Goal: Transaction & Acquisition: Purchase product/service

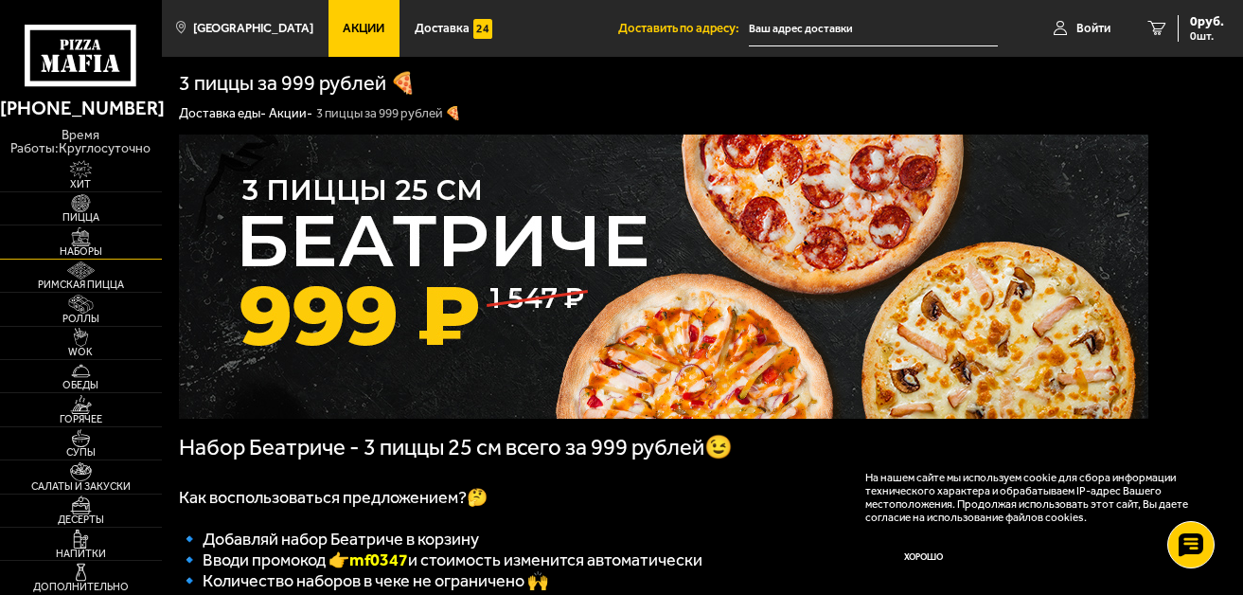
click at [105, 238] on img at bounding box center [81, 236] width 50 height 19
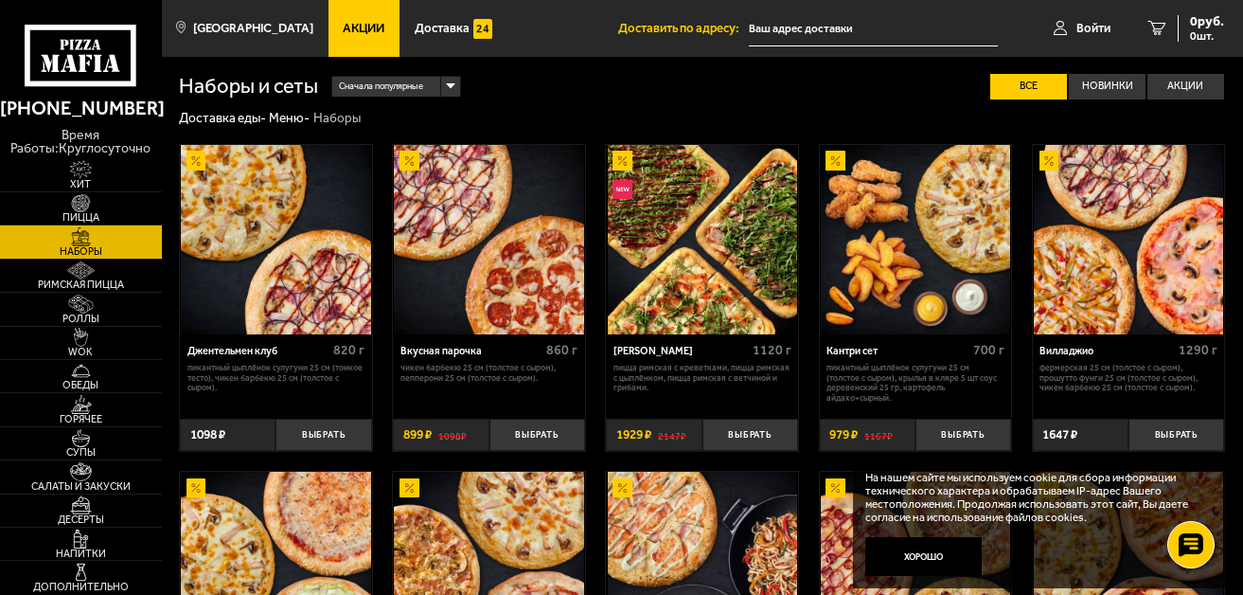
click at [417, 77] on span "Сначала популярные" at bounding box center [381, 86] width 84 height 25
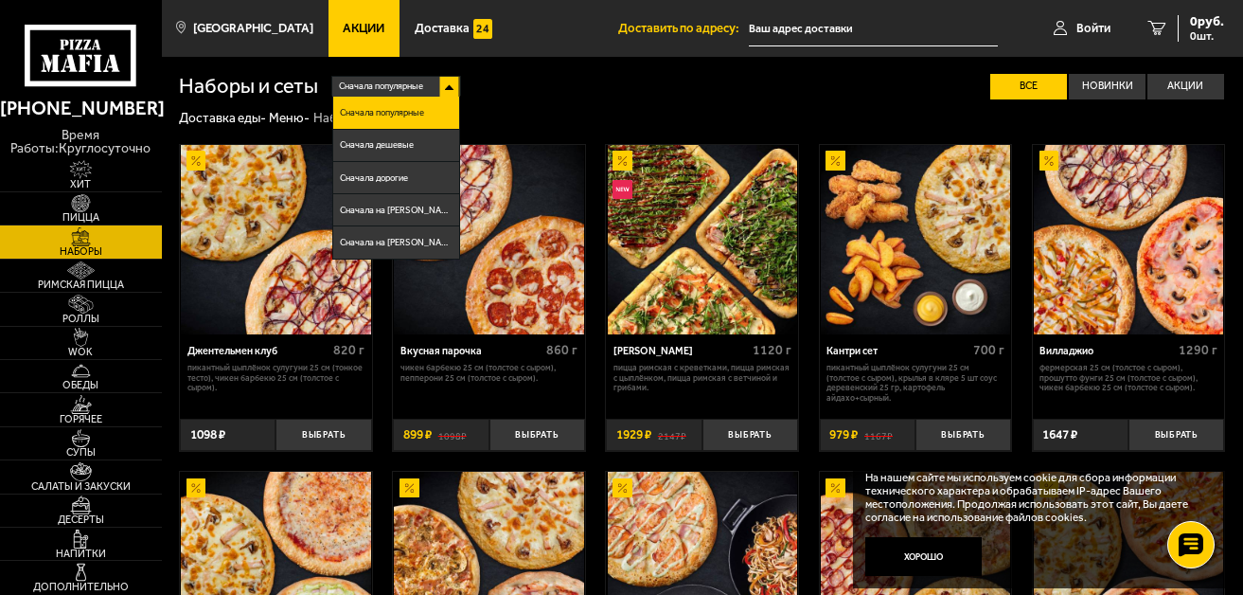
click at [503, 97] on div "Сначала популярные Сначала популярные Сначала дешевые Сначала дорогие Сначала н…" at bounding box center [771, 87] width 907 height 26
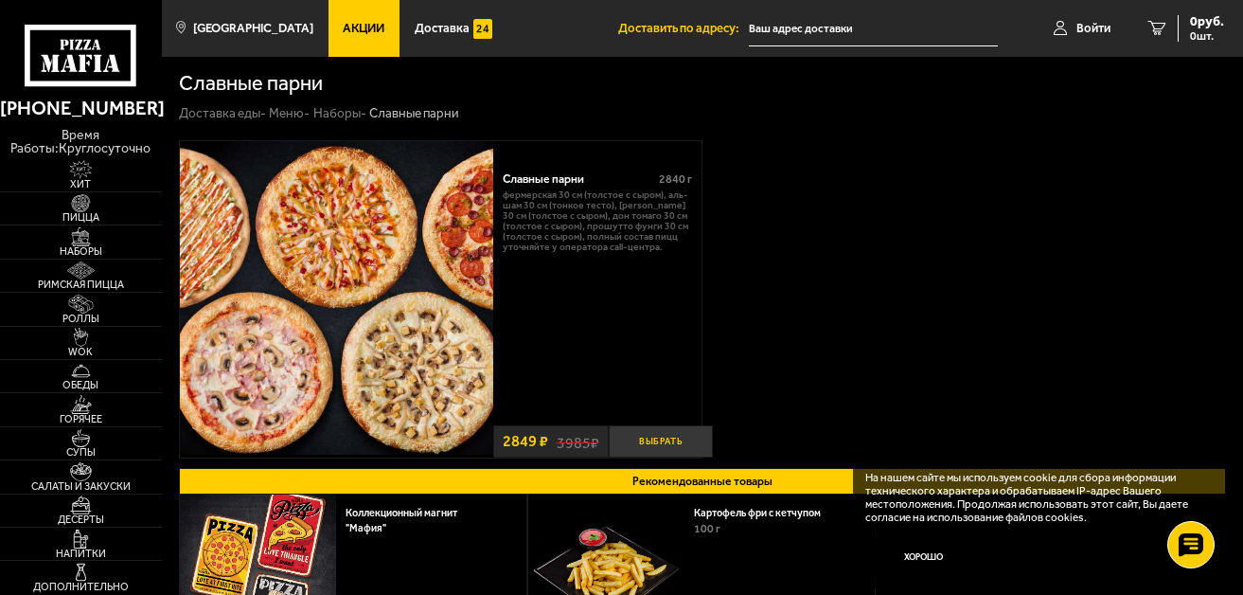
click at [677, 443] on button "Выбрать" at bounding box center [661, 441] width 104 height 32
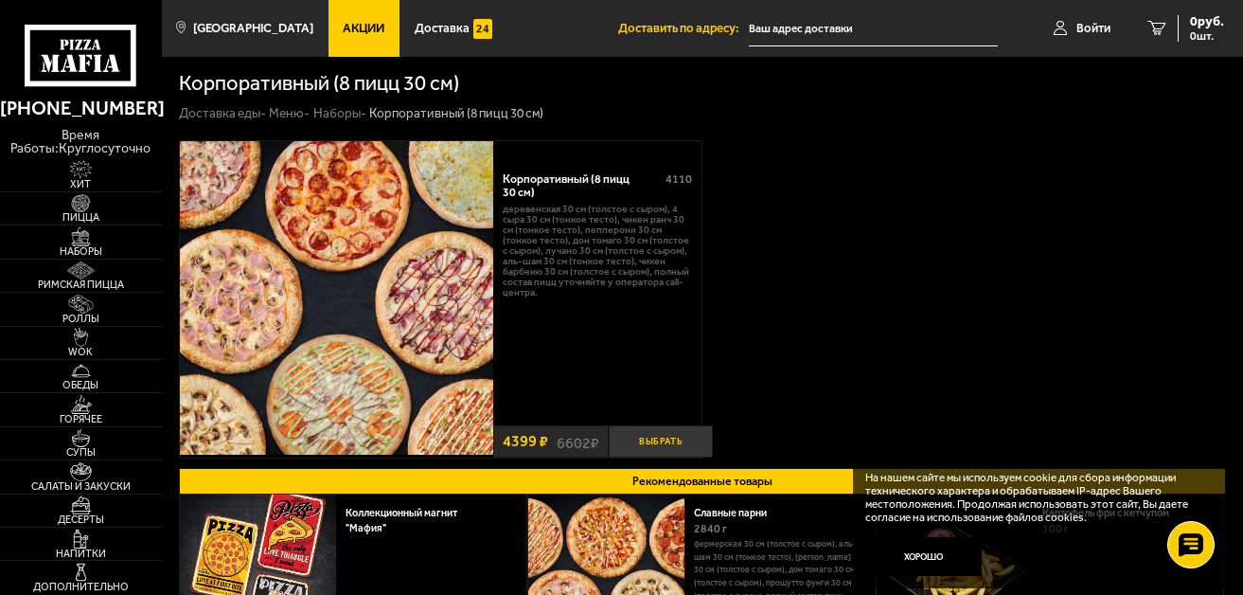
click at [676, 432] on button "Выбрать" at bounding box center [661, 441] width 104 height 32
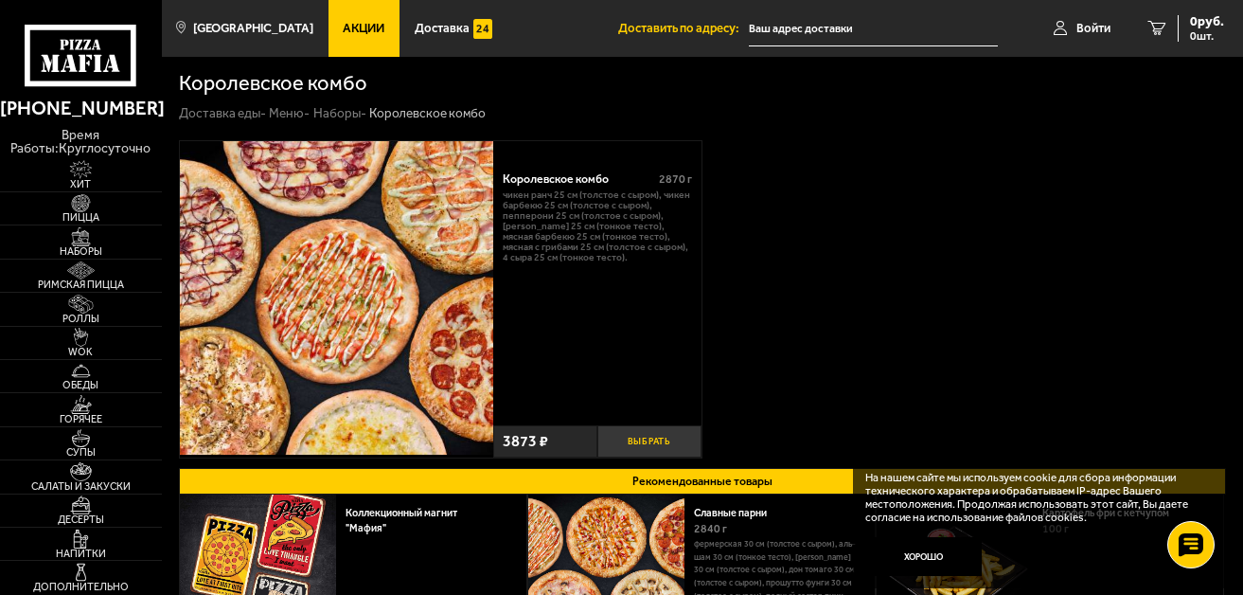
click at [639, 435] on button "Выбрать" at bounding box center [649, 441] width 104 height 32
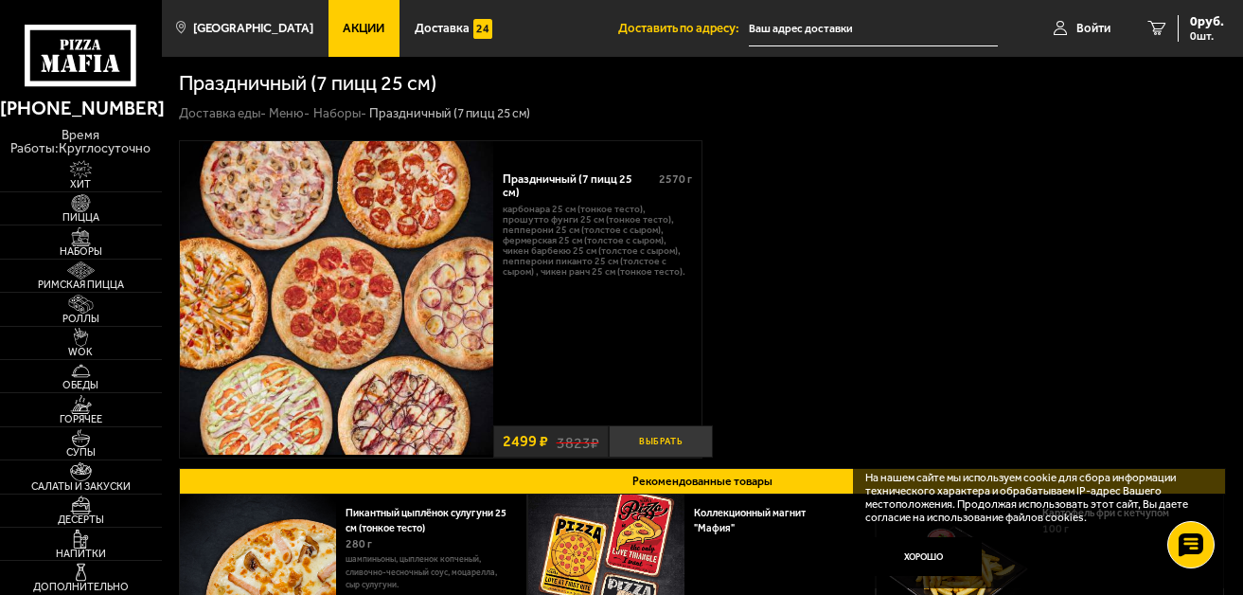
click at [683, 441] on button "Выбрать" at bounding box center [661, 441] width 104 height 32
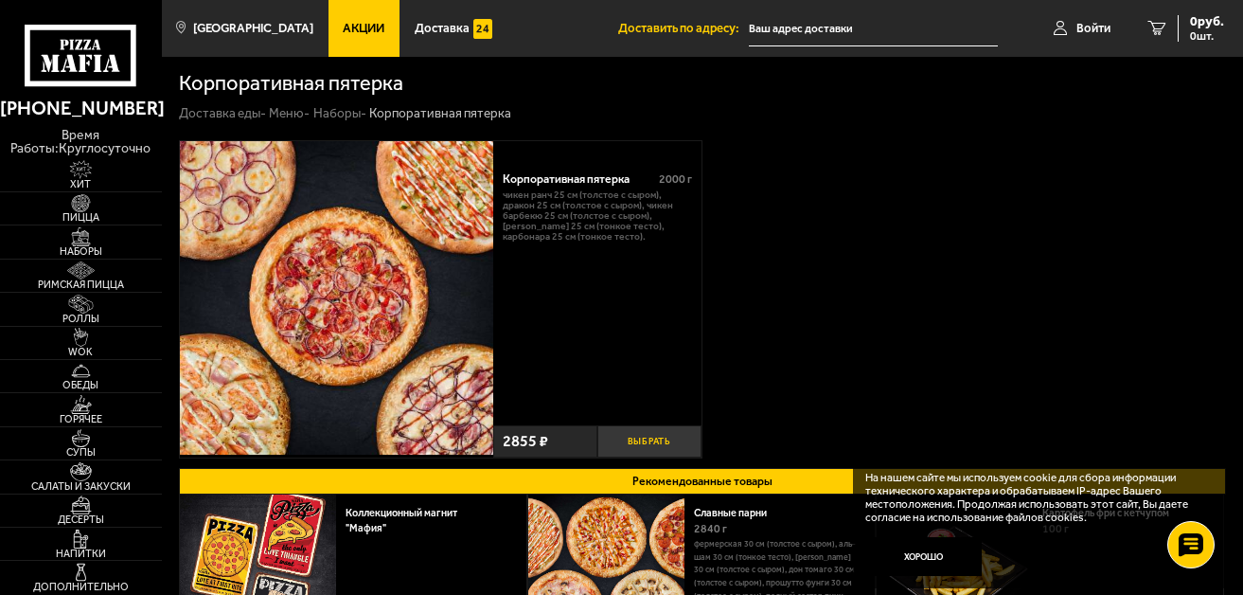
click at [662, 433] on button "Выбрать" at bounding box center [649, 441] width 104 height 32
click at [1220, 23] on span "16475 руб." at bounding box center [1192, 21] width 64 height 13
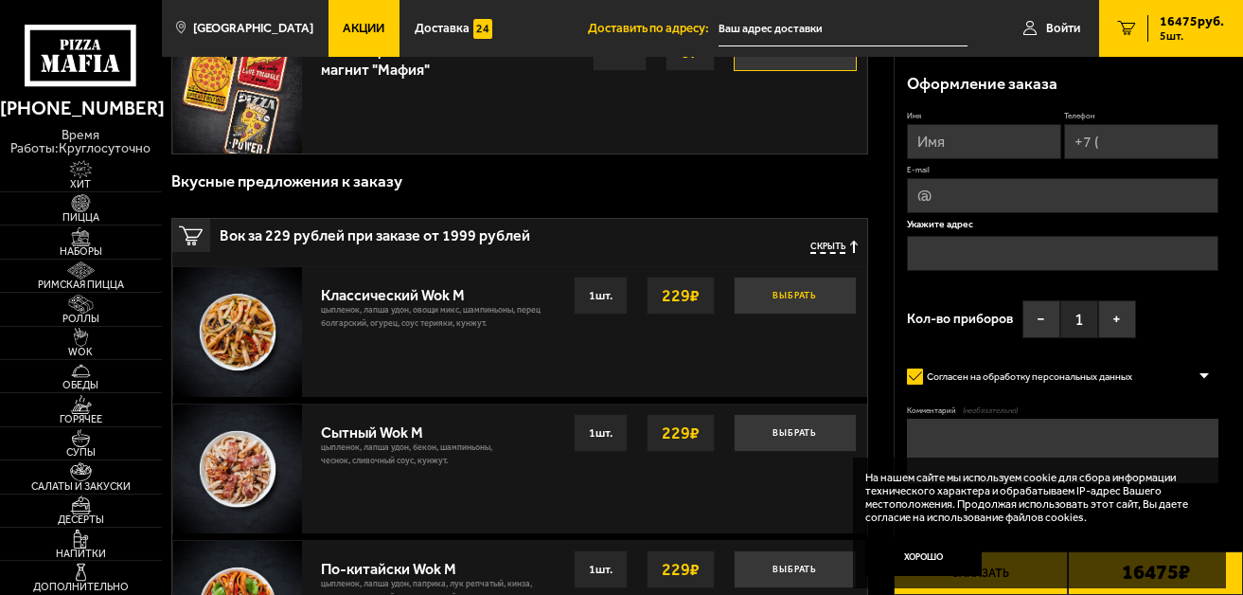
scroll to position [325, 0]
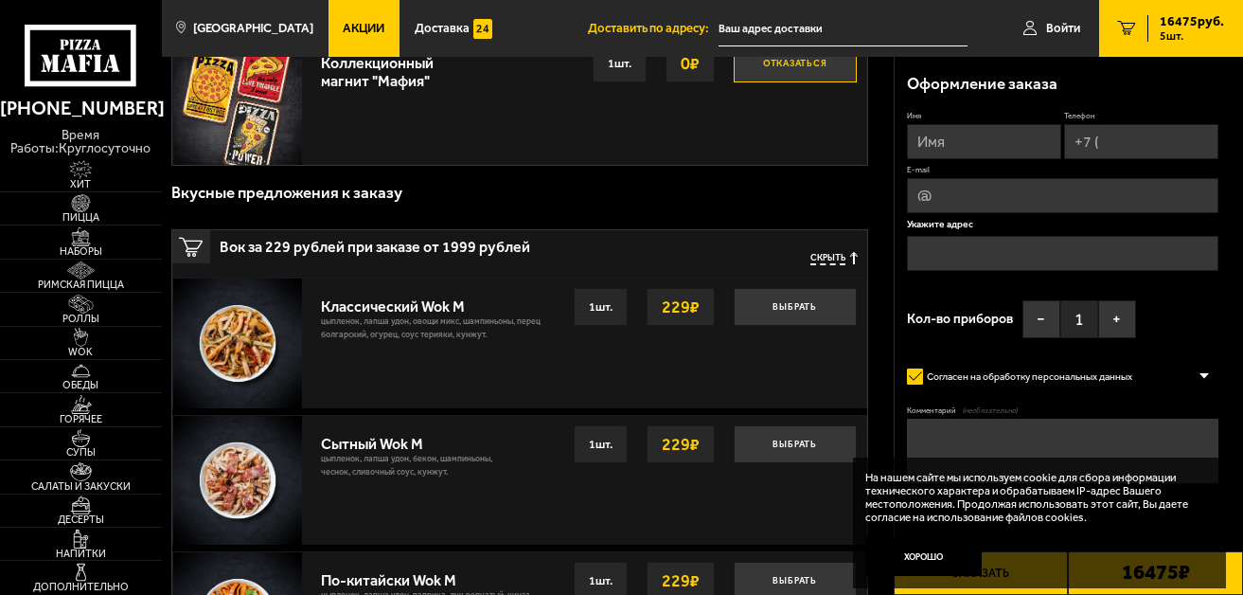
click at [835, 258] on span "Скрыть" at bounding box center [827, 258] width 35 height 12
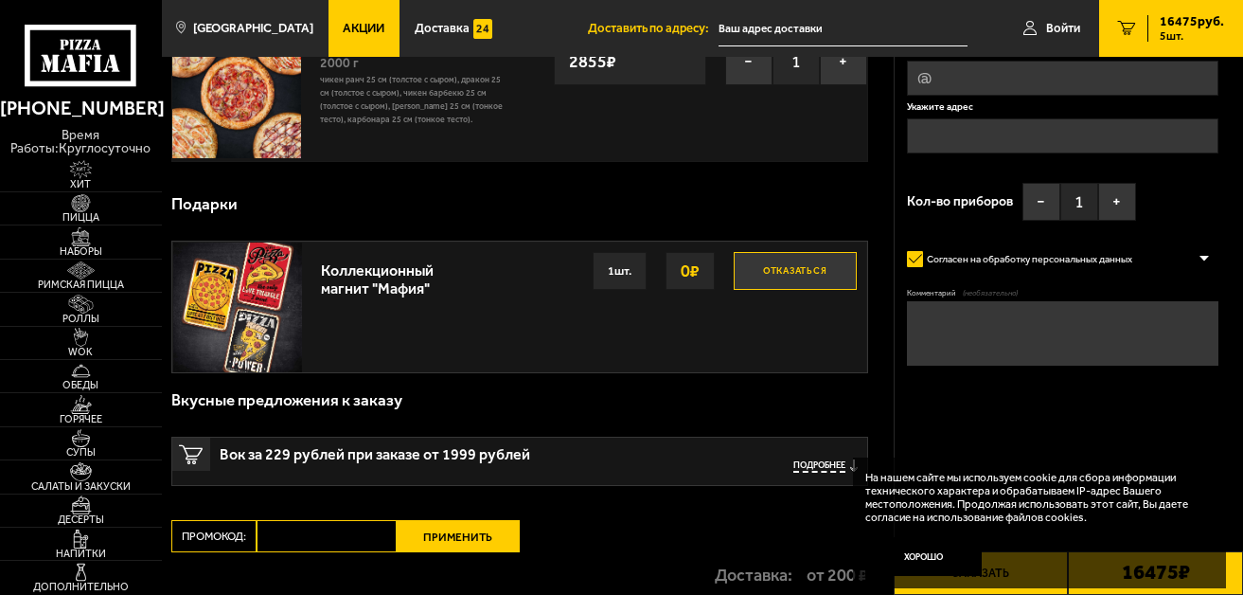
scroll to position [0, 0]
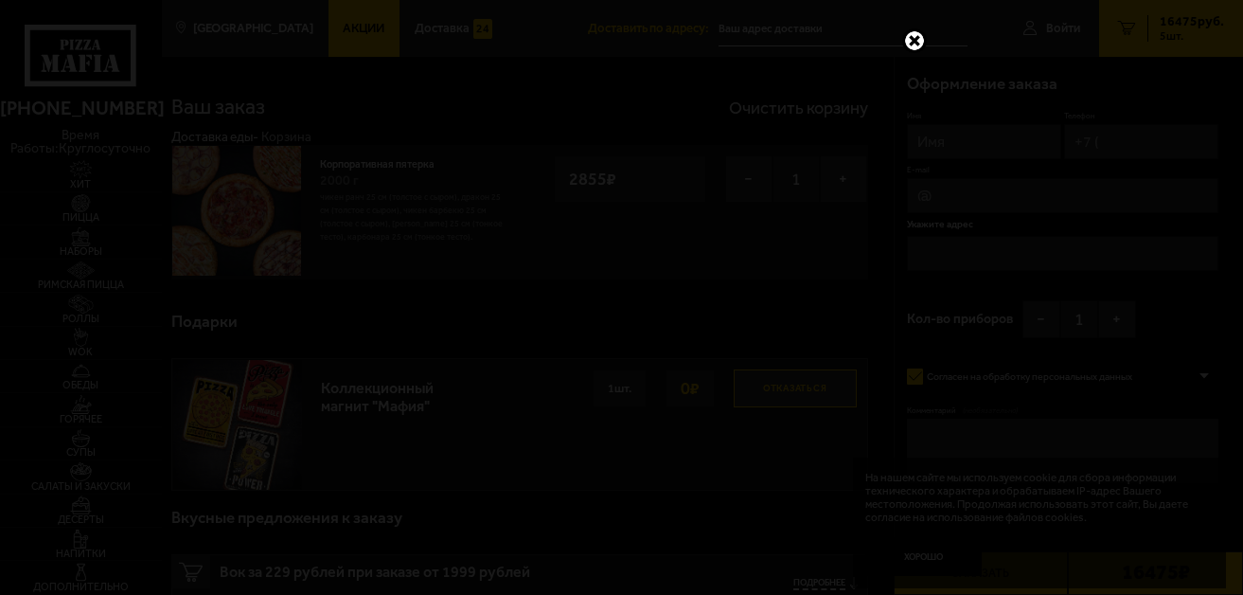
click at [928, 43] on div at bounding box center [621, 297] width 1243 height 595
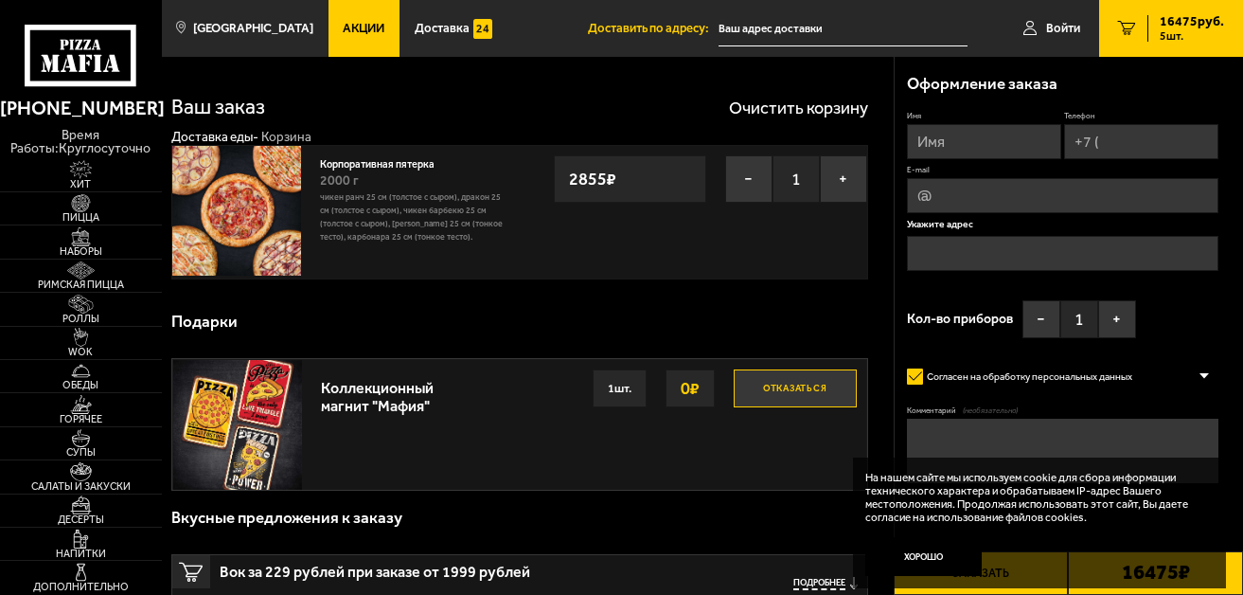
click at [1188, 34] on span "5 шт." at bounding box center [1192, 35] width 64 height 11
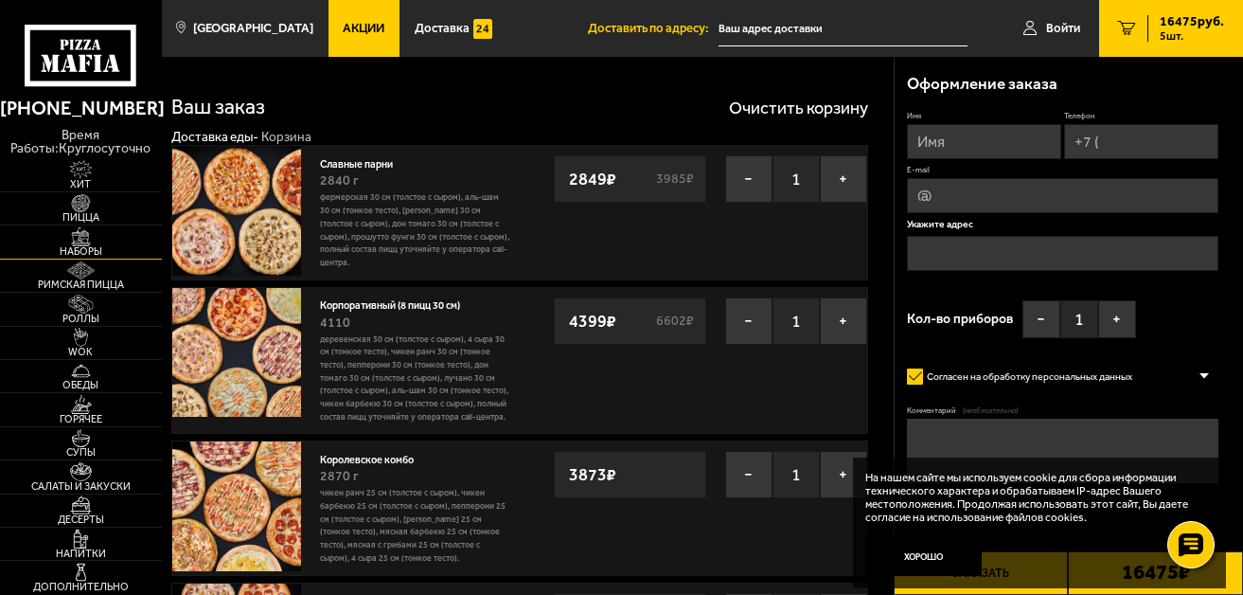
click at [109, 252] on span "Наборы" at bounding box center [81, 251] width 162 height 10
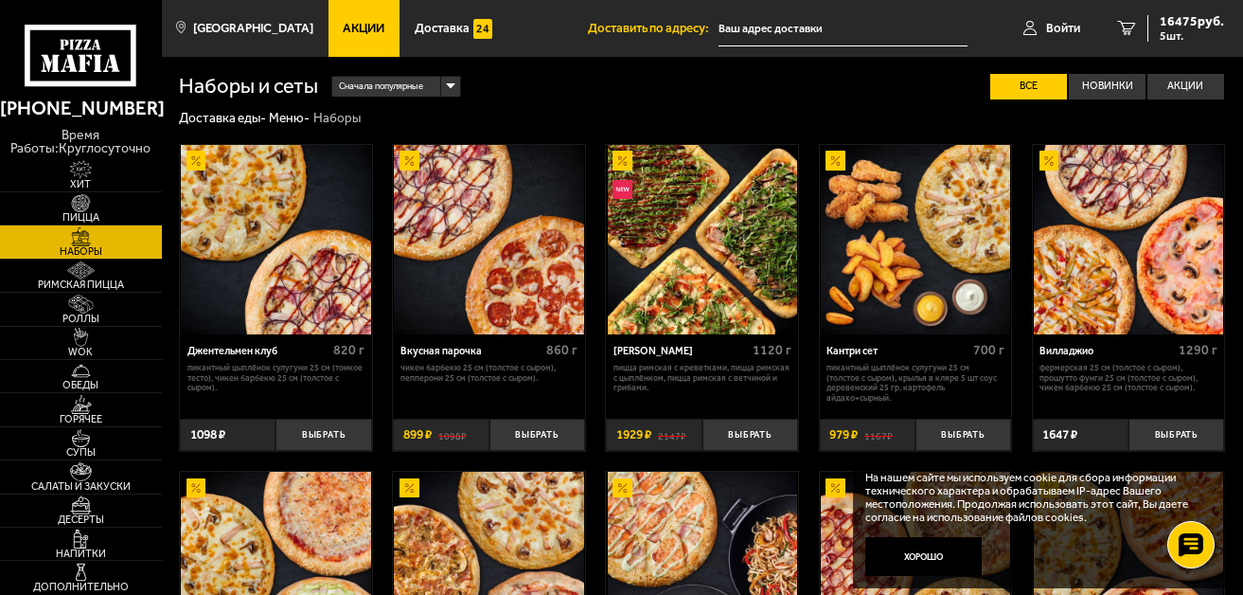
click at [360, 77] on span "Сначала популярные" at bounding box center [381, 86] width 84 height 25
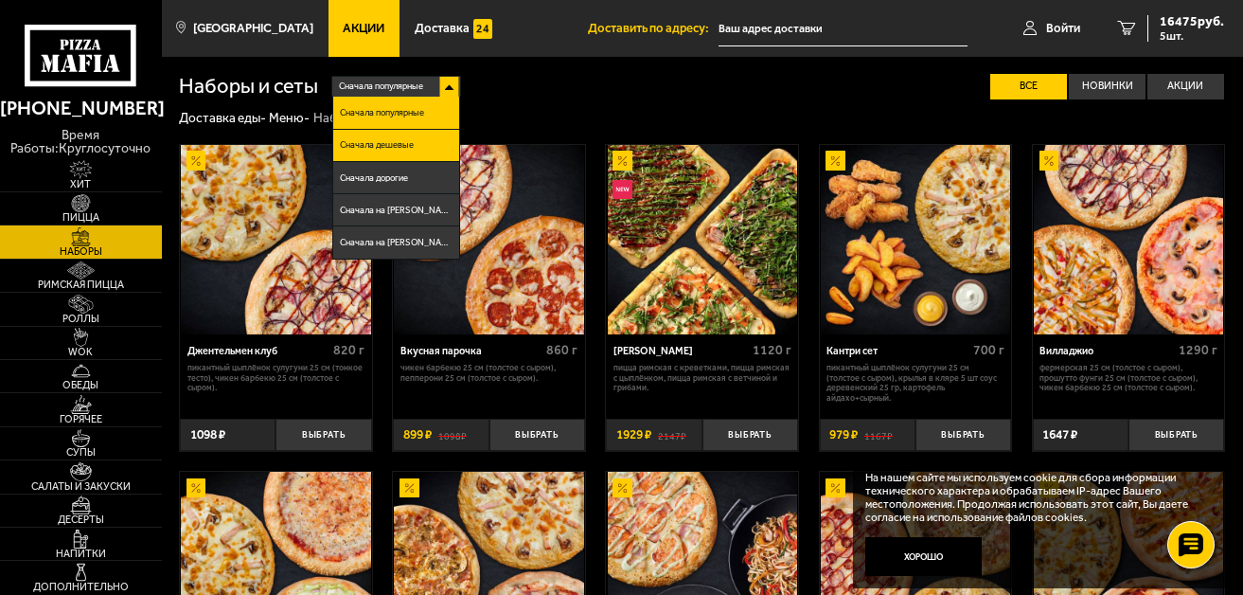
click at [389, 142] on span "Сначала дешевые" at bounding box center [377, 144] width 74 height 9
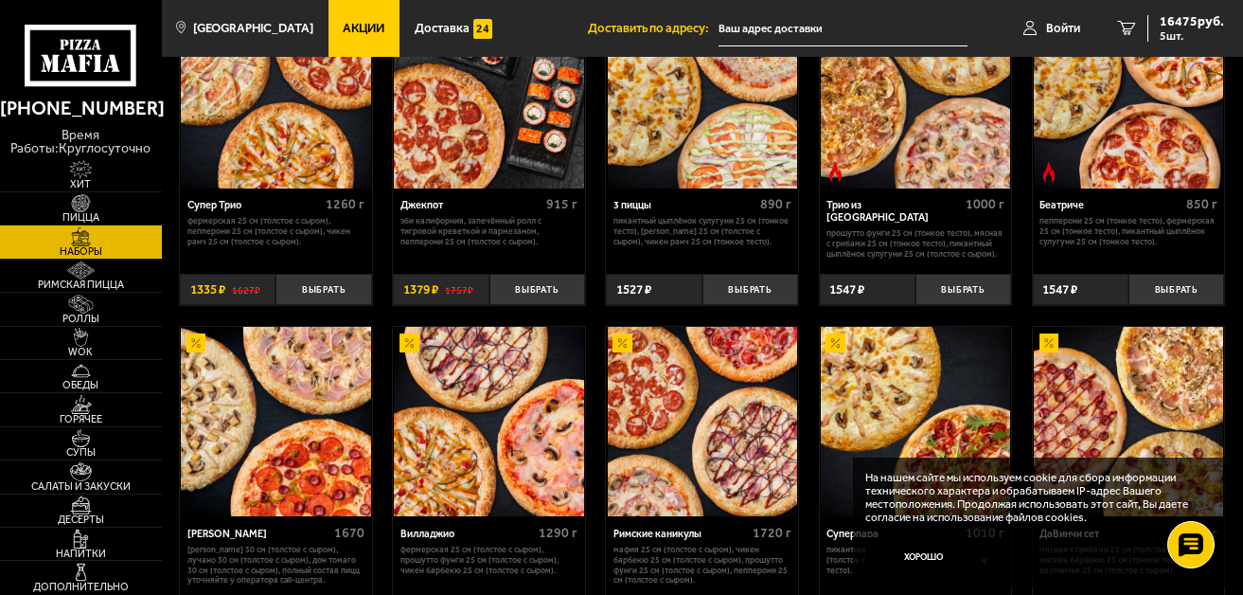
scroll to position [568, 0]
